Goal: Task Accomplishment & Management: Complete application form

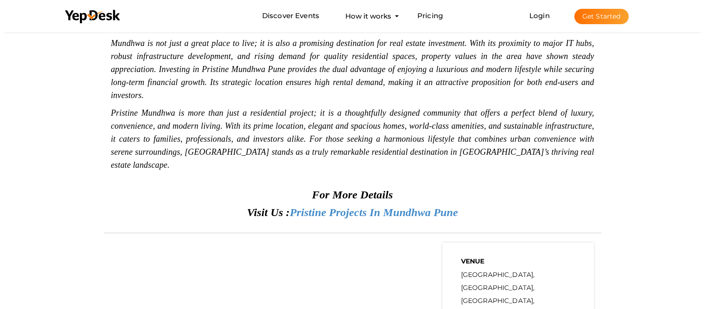
scroll to position [715, 0]
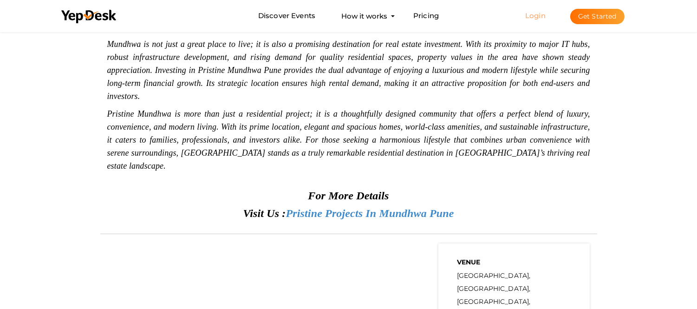
click at [539, 14] on link "Login" at bounding box center [535, 15] width 20 height 9
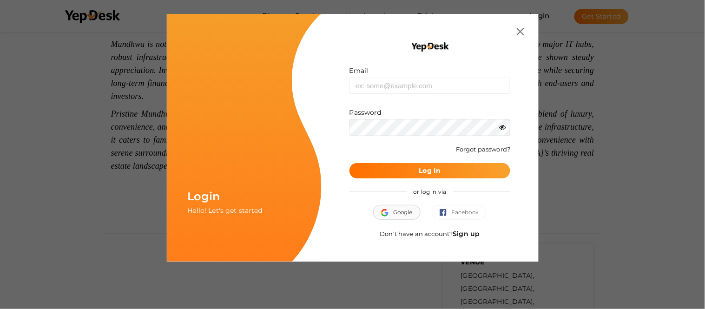
click at [400, 214] on span "Google" at bounding box center [397, 212] width 32 height 9
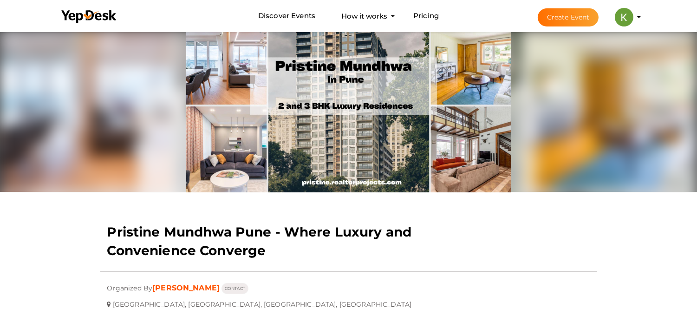
click at [635, 12] on button "[PERSON_NAME] [EMAIL_ADDRESS][DOMAIN_NAME] Personal Profile My Events Admin Swi…" at bounding box center [624, 17] width 24 height 20
click at [621, 19] on img at bounding box center [624, 17] width 19 height 19
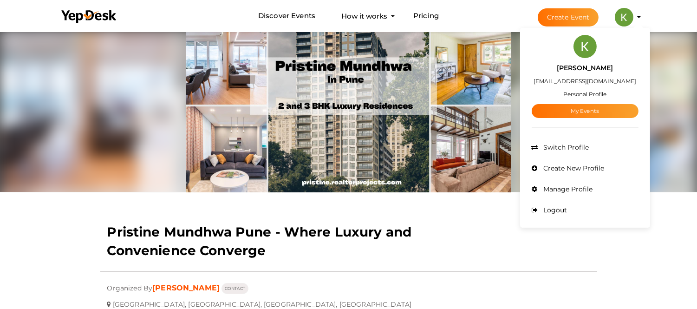
click at [573, 19] on button "Create Event" at bounding box center [568, 17] width 61 height 18
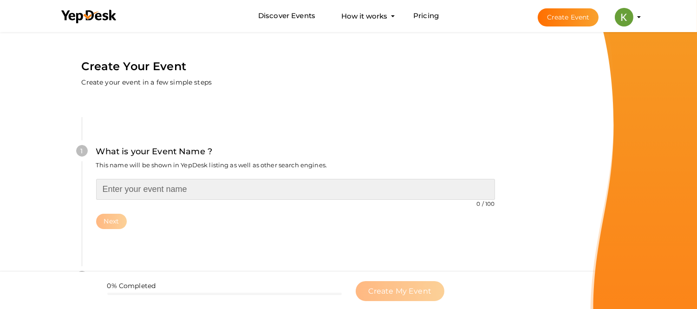
click at [146, 197] on input "text" at bounding box center [295, 189] width 399 height 21
type input "Sobha Chandivali"
